Goal: Navigation & Orientation: Find specific page/section

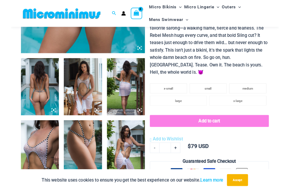
scroll to position [188, 0]
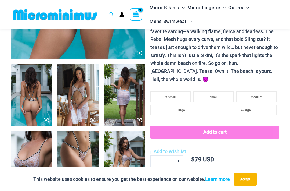
click at [75, 152] on img at bounding box center [77, 162] width 41 height 62
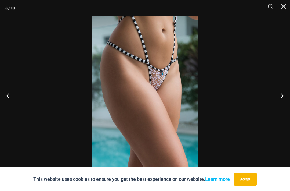
click at [41, 145] on div at bounding box center [145, 95] width 290 height 191
click at [3, 95] on div at bounding box center [145, 95] width 290 height 191
click at [8, 100] on button "Previous" at bounding box center [10, 95] width 20 height 27
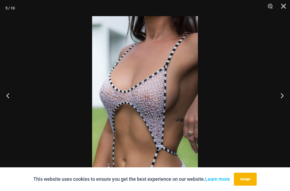
click at [3, 99] on button "Previous" at bounding box center [10, 95] width 20 height 27
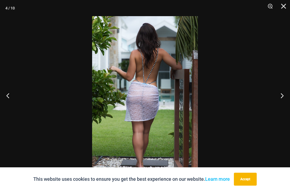
click at [3, 97] on button "Previous" at bounding box center [10, 95] width 20 height 27
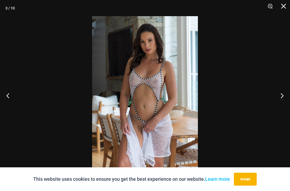
click at [2, 96] on button "Previous" at bounding box center [10, 95] width 20 height 27
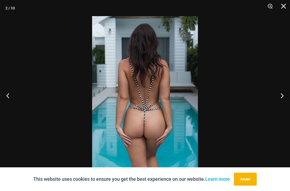
click at [2, 96] on button "Previous" at bounding box center [10, 95] width 20 height 27
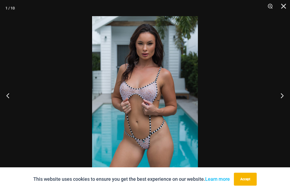
click at [2, 95] on button "Previous" at bounding box center [10, 95] width 20 height 27
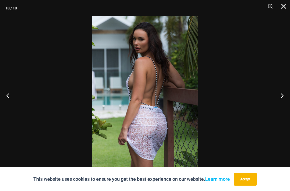
click at [10, 101] on button "Previous" at bounding box center [10, 95] width 20 height 27
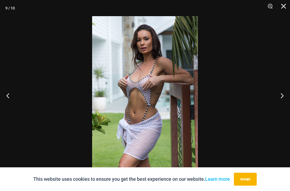
click at [7, 98] on button "Previous" at bounding box center [10, 95] width 20 height 27
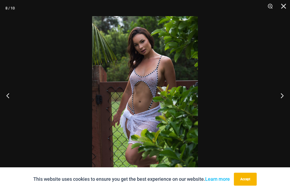
click at [5, 97] on button "Previous" at bounding box center [10, 95] width 20 height 27
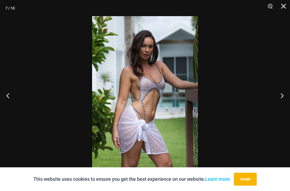
click at [6, 98] on button "Previous" at bounding box center [10, 95] width 20 height 27
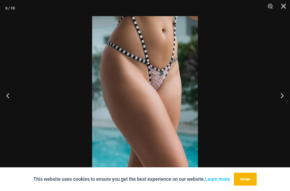
click at [4, 97] on button "Previous" at bounding box center [10, 95] width 20 height 27
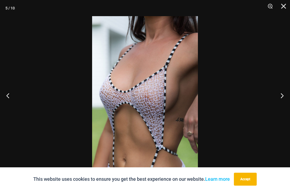
click at [4, 103] on button "Previous" at bounding box center [10, 95] width 20 height 27
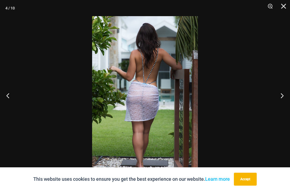
click at [3, 99] on button "Previous" at bounding box center [10, 95] width 20 height 27
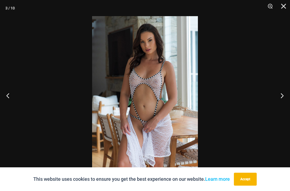
click at [282, 5] on button "Close" at bounding box center [281, 8] width 13 height 16
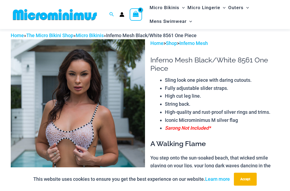
scroll to position [0, 0]
